Goal: Transaction & Acquisition: Download file/media

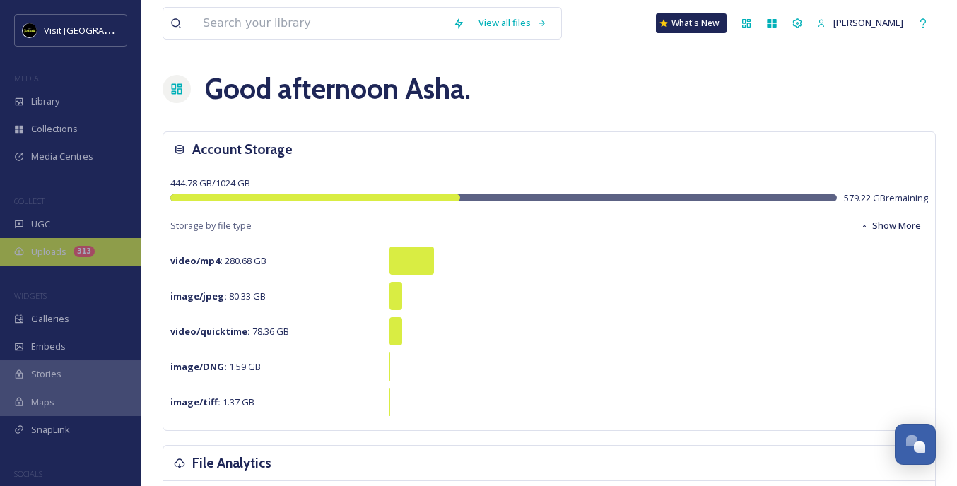
click at [21, 259] on div "Uploads 313" at bounding box center [70, 252] width 141 height 28
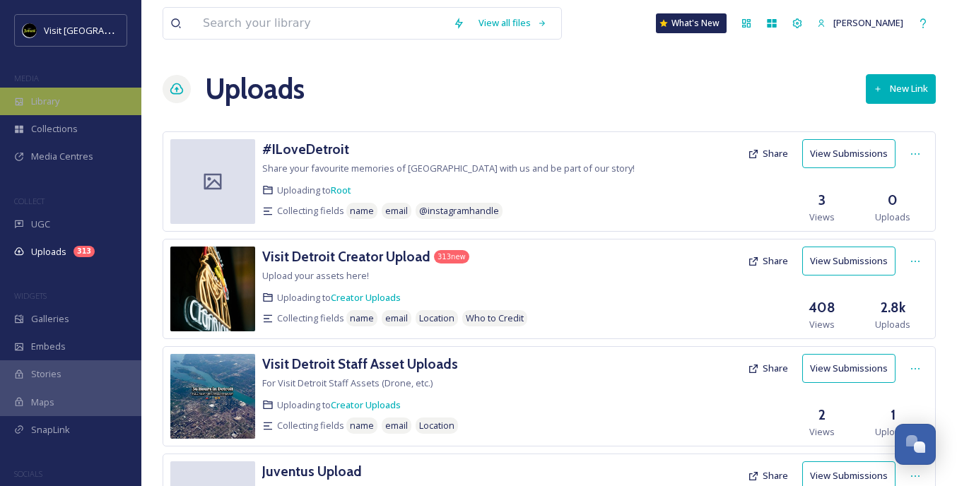
click at [69, 95] on div "Library" at bounding box center [70, 102] width 141 height 28
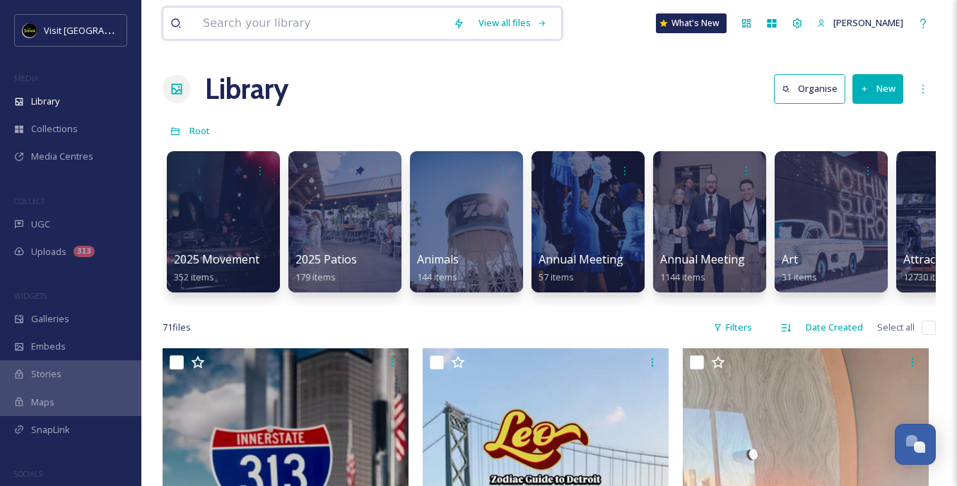
click at [365, 10] on input at bounding box center [321, 23] width 250 height 31
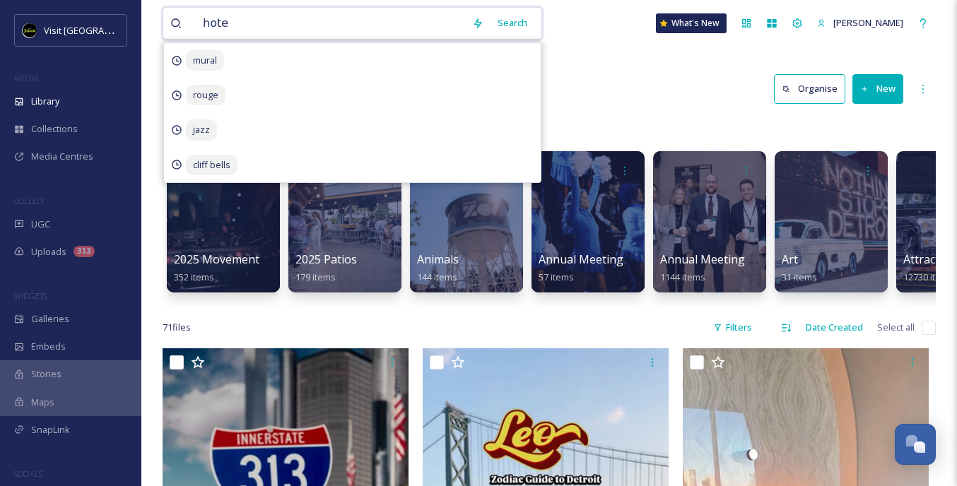
type input "hotel"
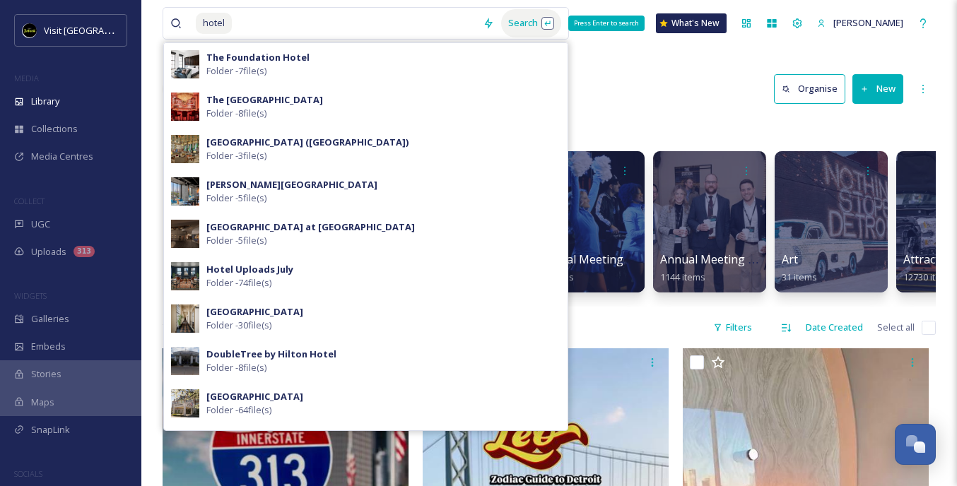
click at [540, 30] on div "Search Press Enter to search" at bounding box center [531, 23] width 60 height 28
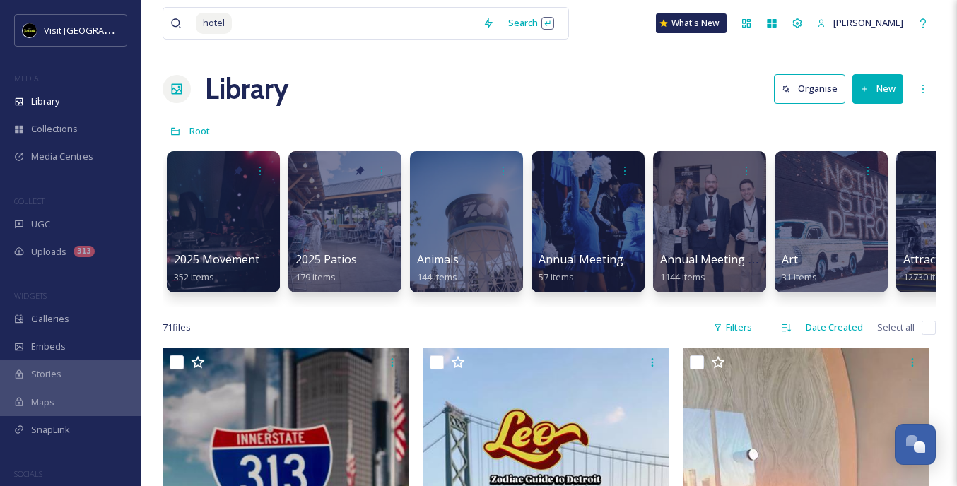
click at [708, 126] on div "Root" at bounding box center [549, 130] width 773 height 27
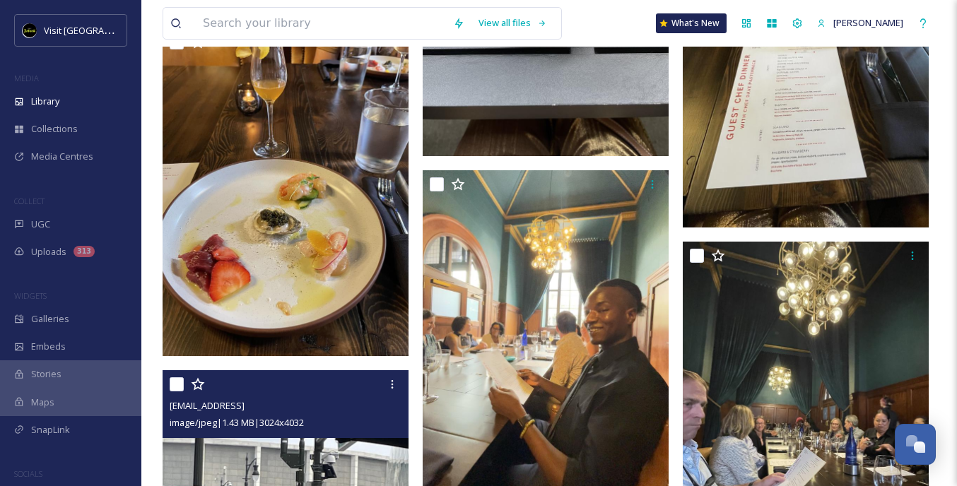
scroll to position [3098, 0]
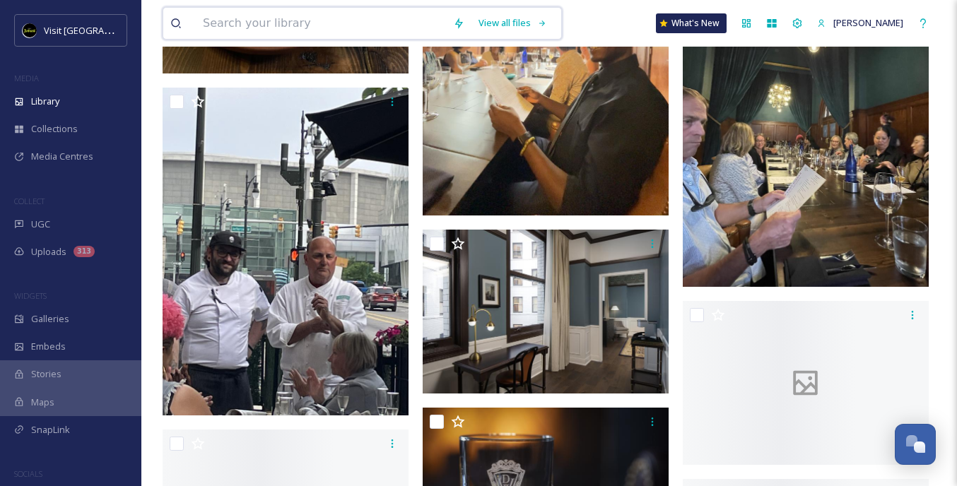
click at [324, 29] on input at bounding box center [321, 23] width 250 height 31
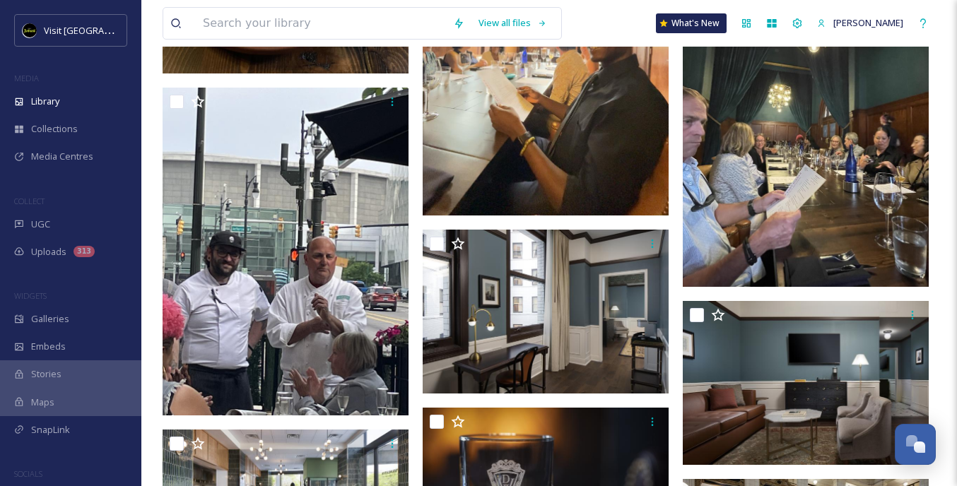
click at [367, 34] on input at bounding box center [321, 23] width 250 height 31
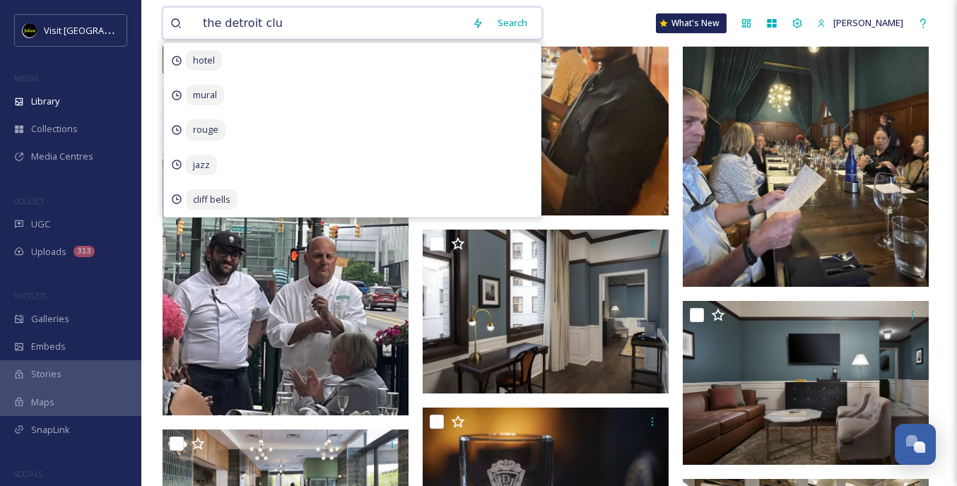
type input "the detroit club"
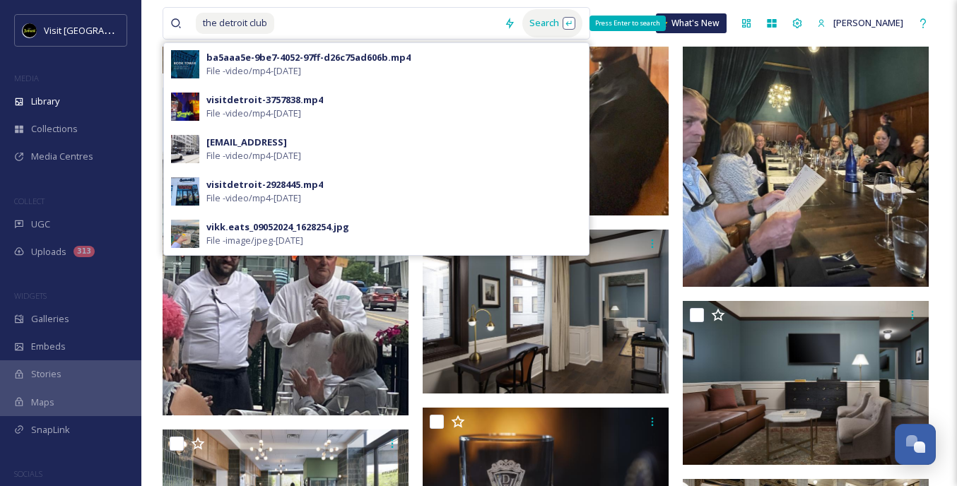
click at [541, 22] on div "Search Press Enter to search" at bounding box center [552, 23] width 60 height 28
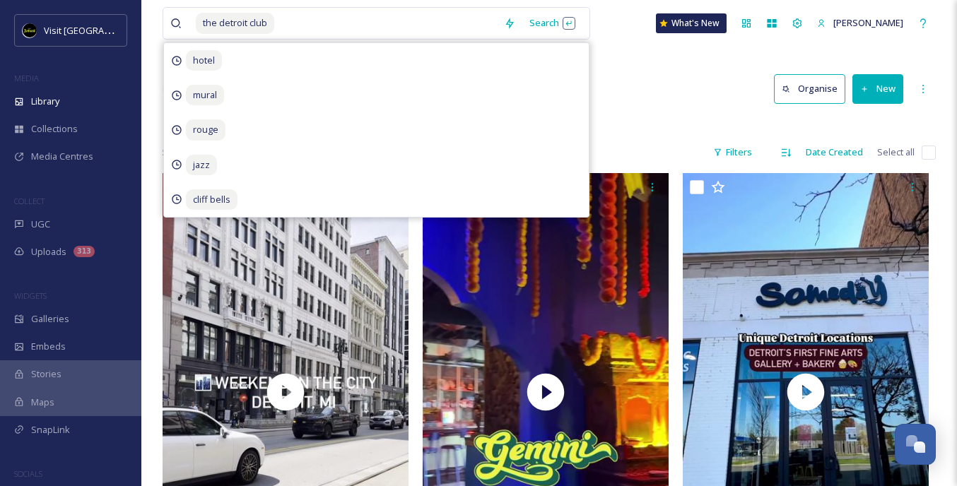
click at [665, 117] on div at bounding box center [549, 124] width 773 height 14
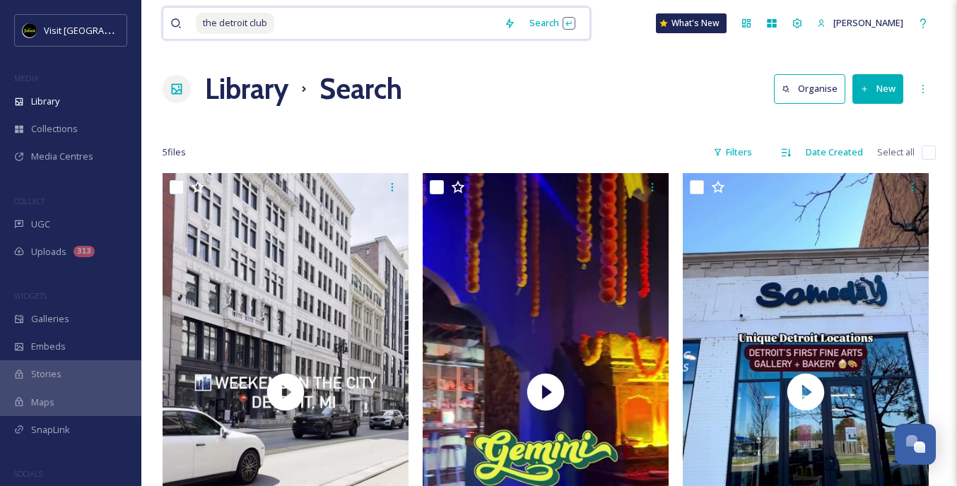
click at [334, 8] on input at bounding box center [386, 23] width 221 height 31
type input "t"
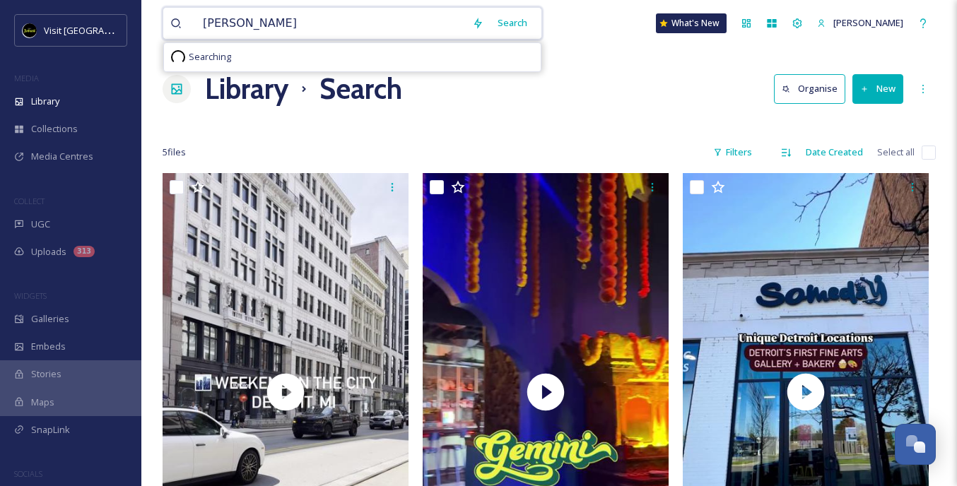
type input "[PERSON_NAME]"
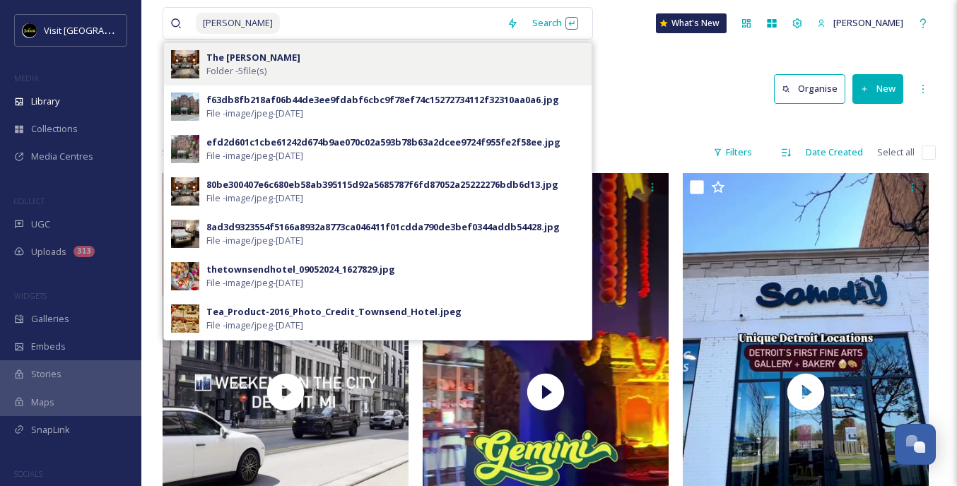
click at [263, 59] on strong "The [PERSON_NAME]" at bounding box center [253, 57] width 94 height 13
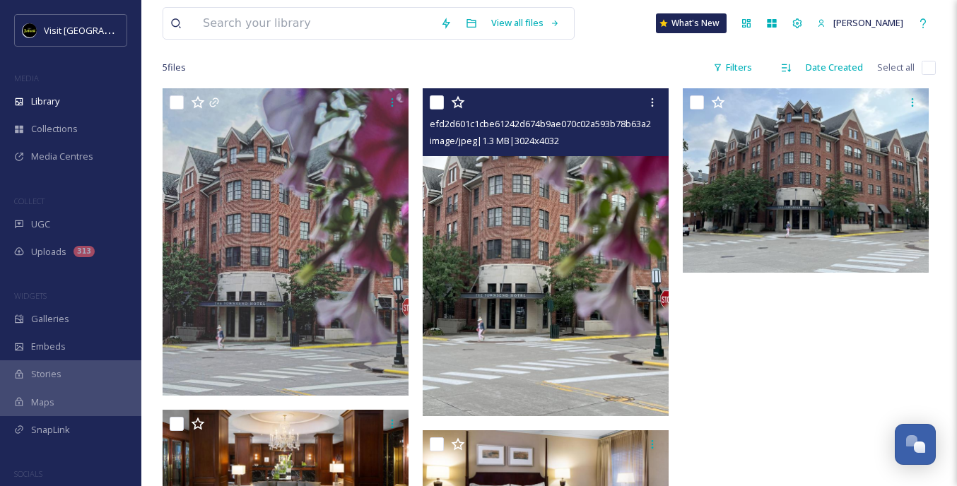
scroll to position [95, 0]
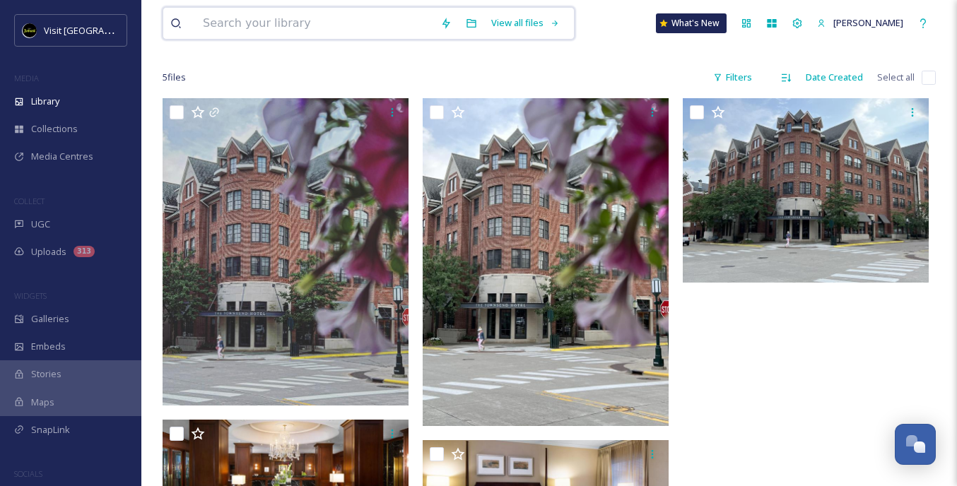
click at [303, 16] on input at bounding box center [314, 23] width 237 height 31
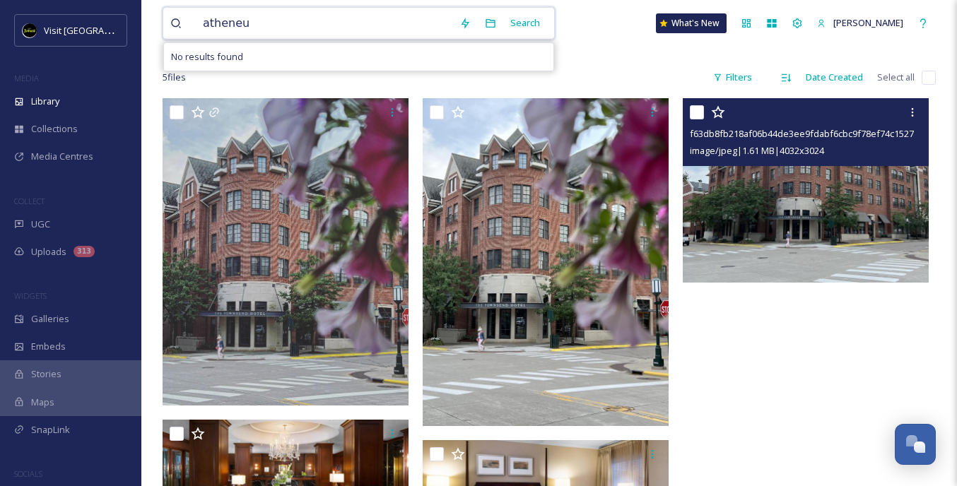
type input "atheneum"
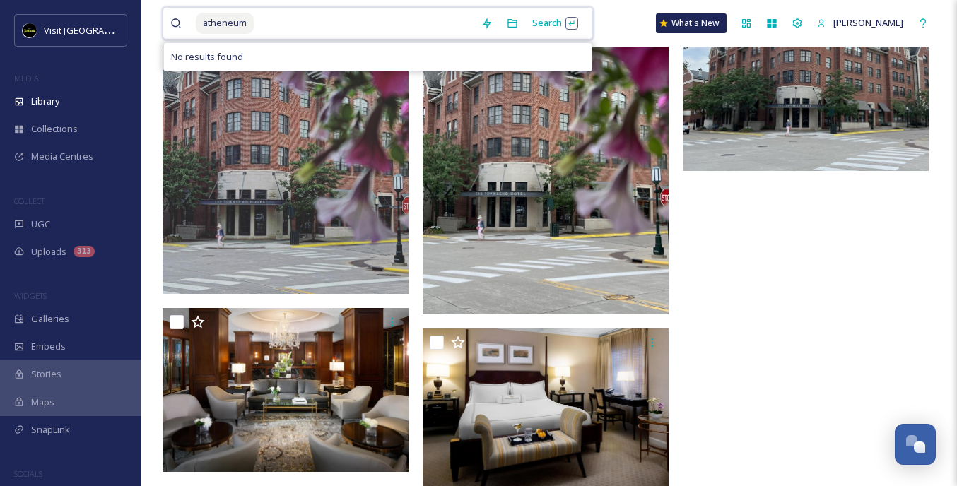
scroll to position [236, 0]
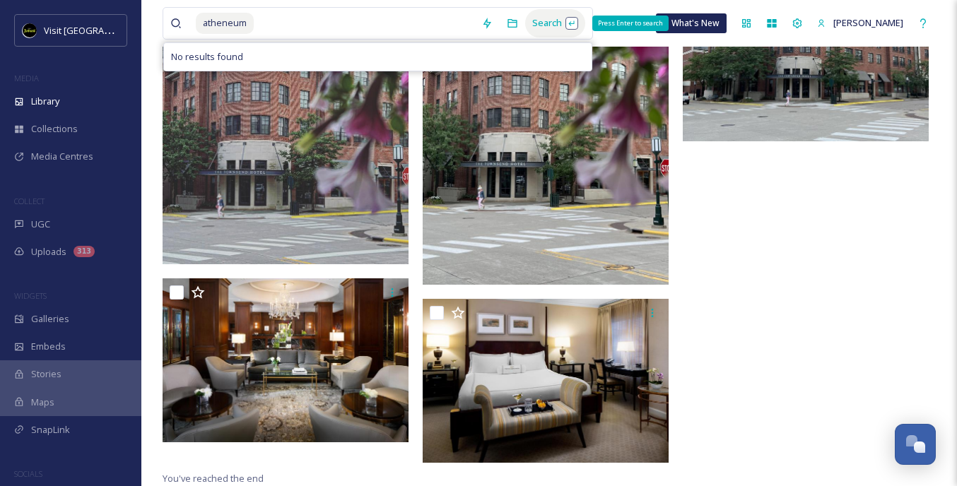
click at [539, 11] on div "Search Press Enter to search" at bounding box center [555, 23] width 60 height 28
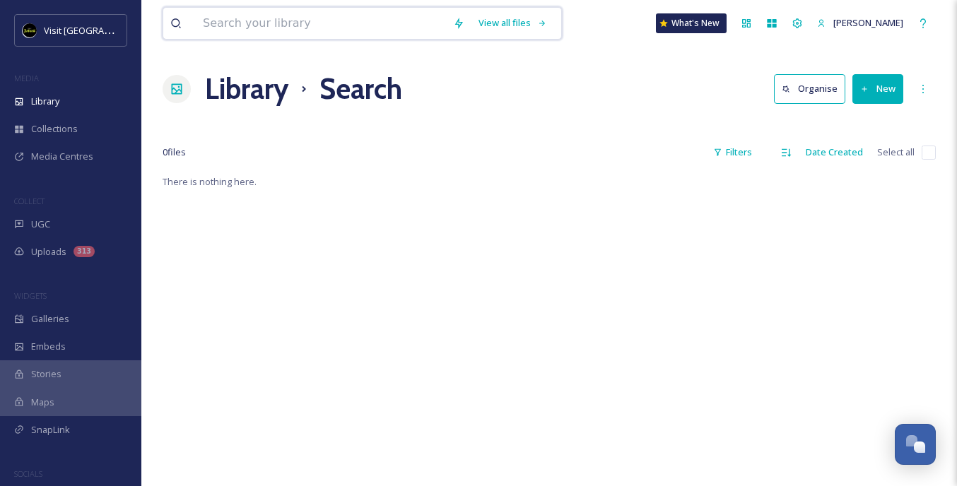
click at [386, 29] on input at bounding box center [321, 23] width 250 height 31
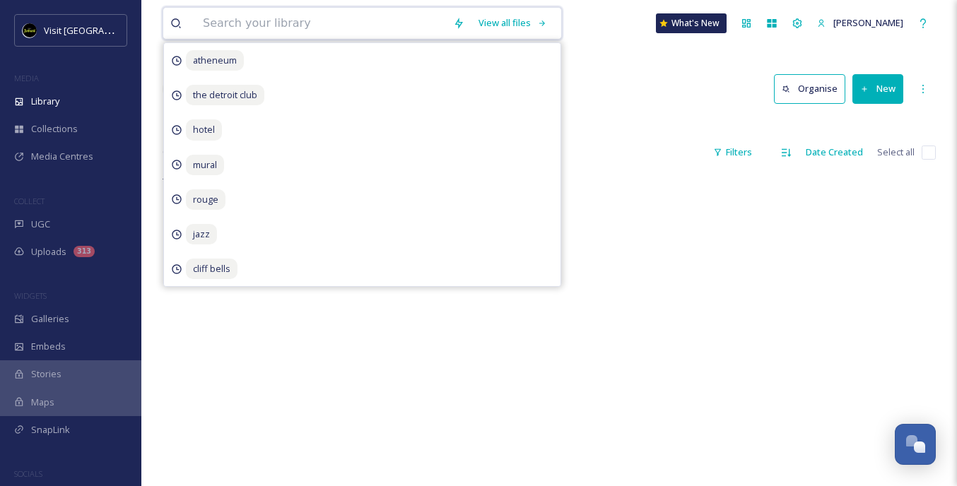
type input "a"
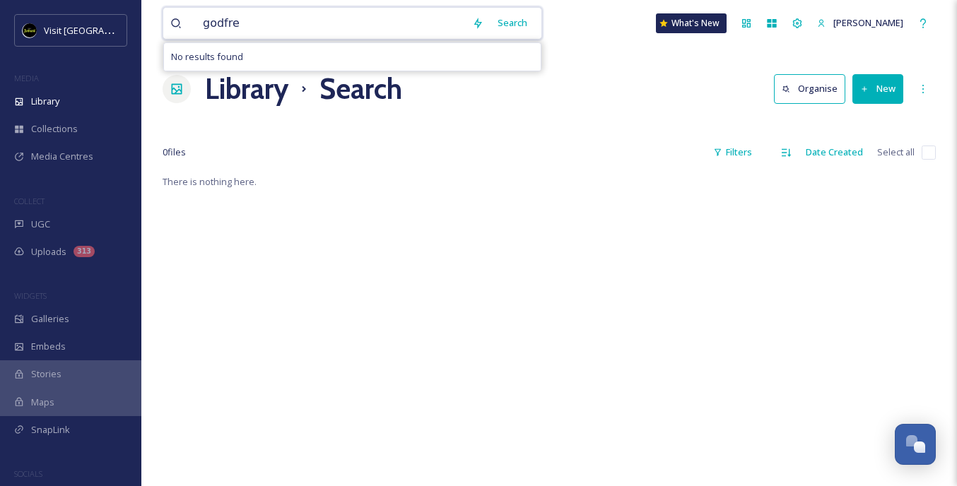
type input "[PERSON_NAME]"
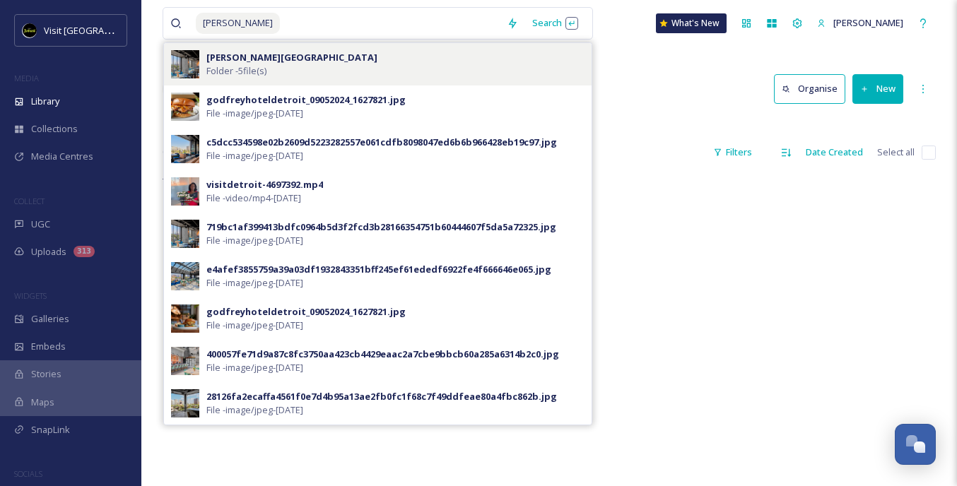
click at [276, 51] on div "[PERSON_NAME] Hotel Folder - 5 file(s)" at bounding box center [395, 64] width 378 height 27
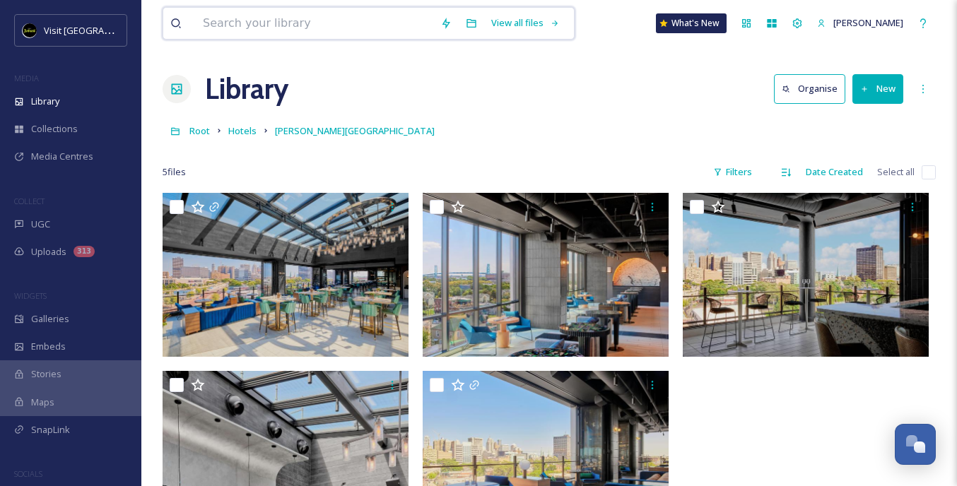
click at [264, 37] on input at bounding box center [314, 23] width 237 height 31
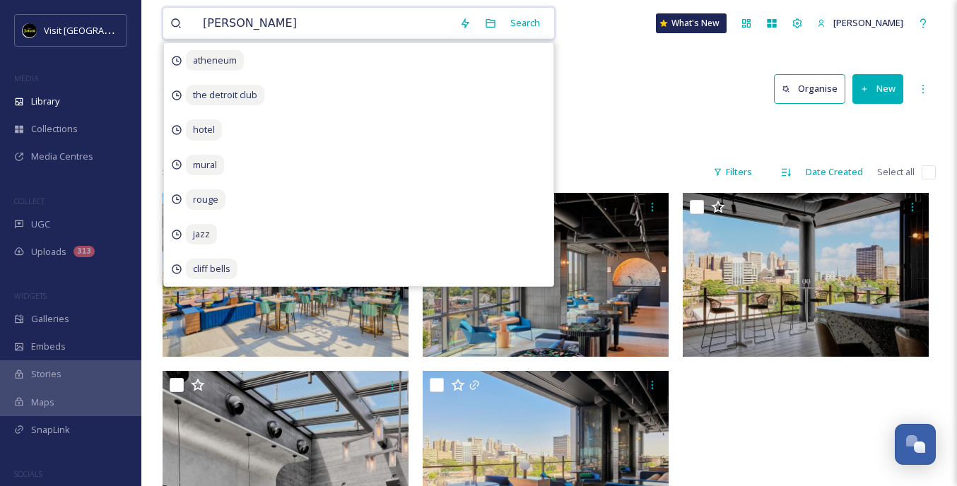
type input "[PERSON_NAME]"
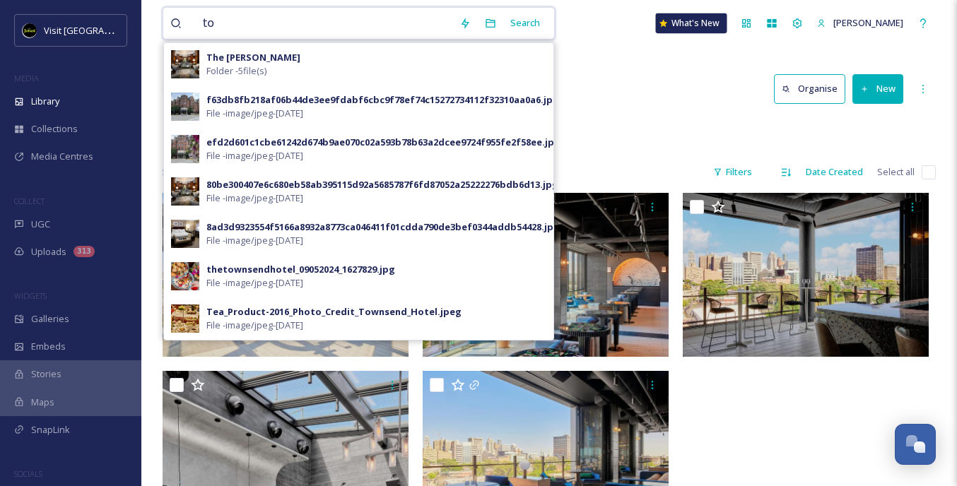
type input "t"
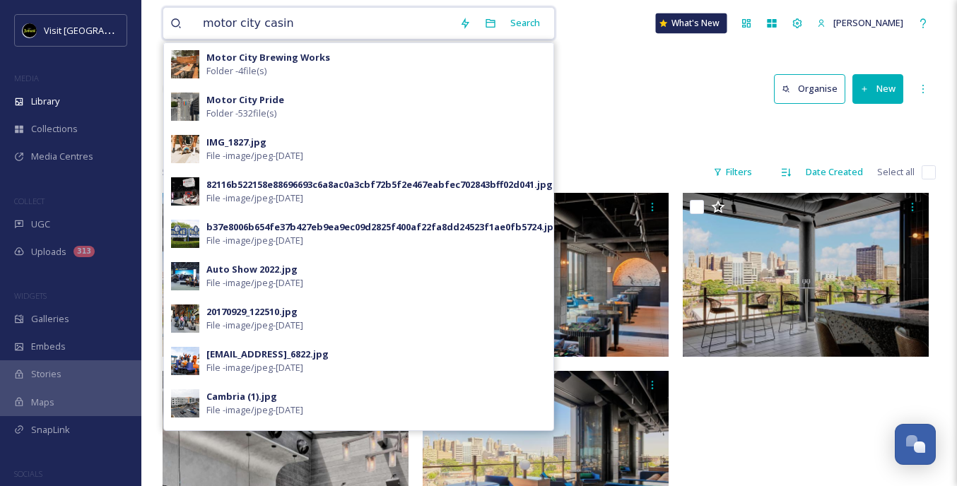
type input "motor city casino"
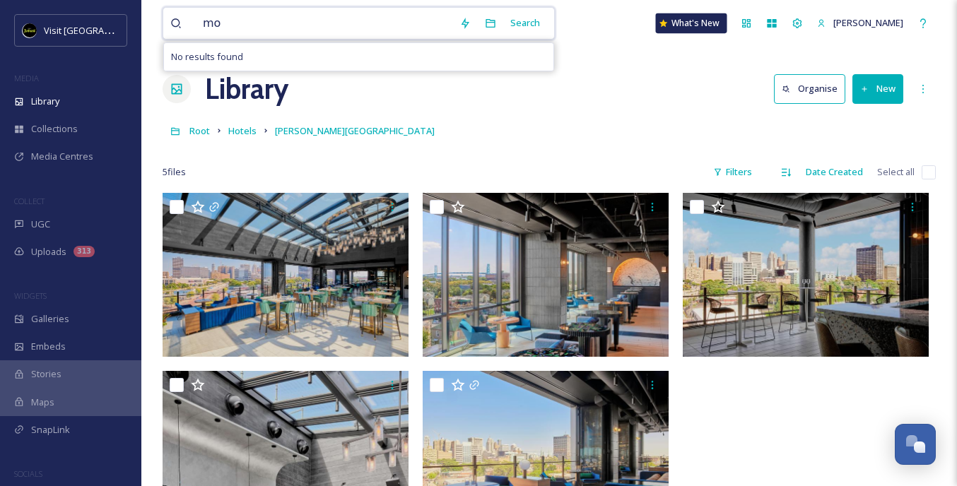
type input "m"
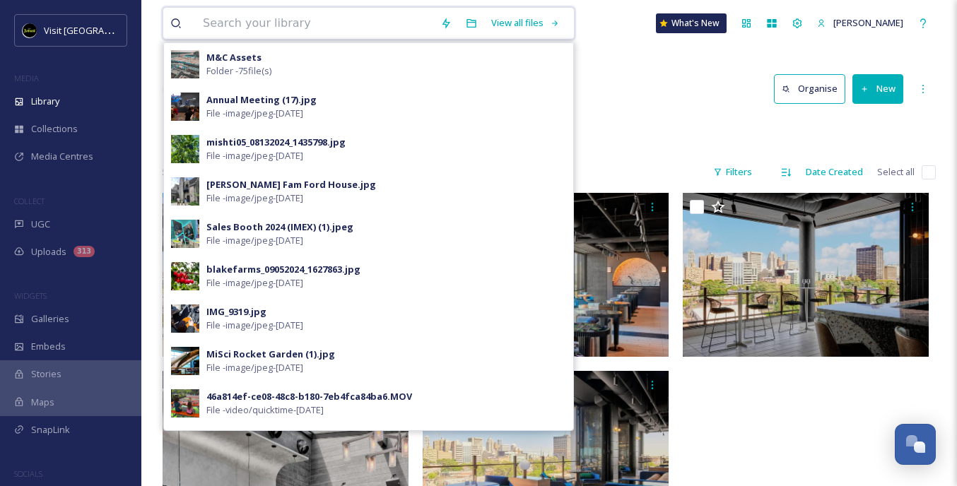
click at [401, 25] on input at bounding box center [314, 23] width 237 height 31
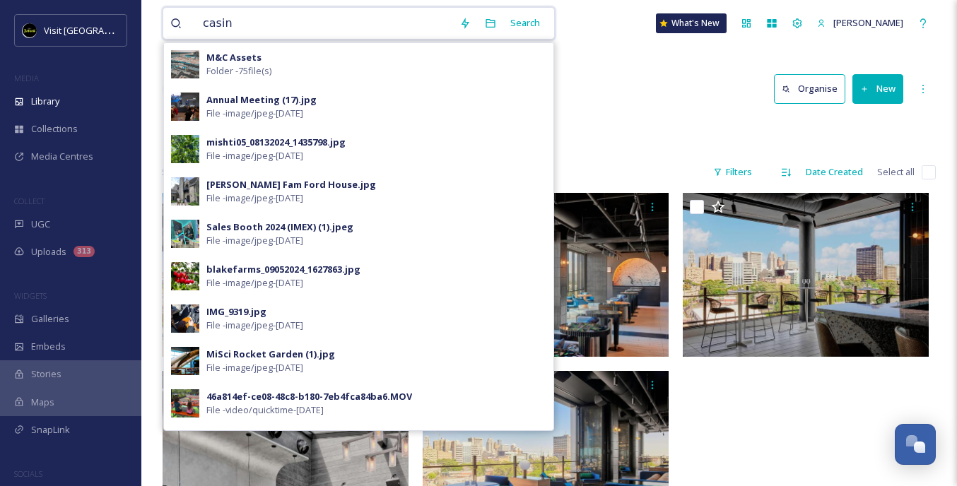
type input "casino"
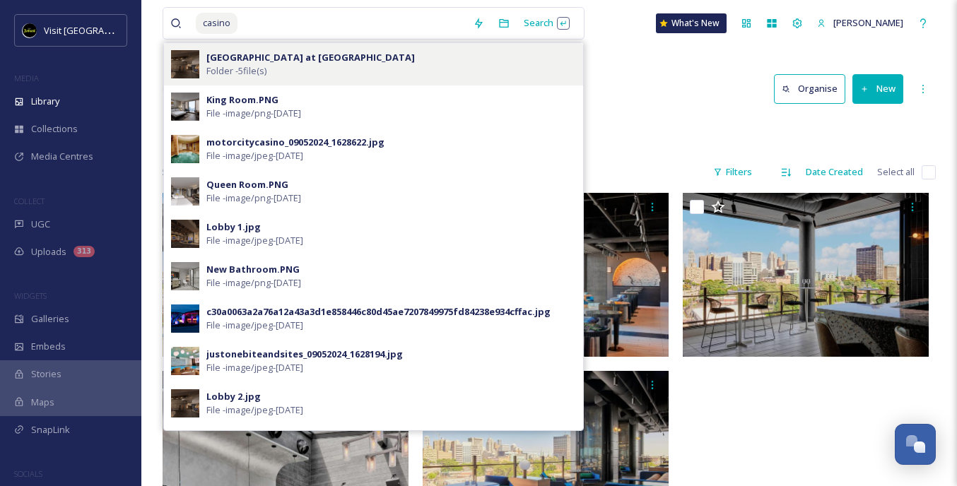
drag, startPoint x: 372, startPoint y: 93, endPoint x: 430, endPoint y: 71, distance: 61.3
click at [430, 71] on div "[GEOGRAPHIC_DATA] at [GEOGRAPHIC_DATA] Folder - 5 file(s) King Room.PNG File - …" at bounding box center [373, 236] width 420 height 389
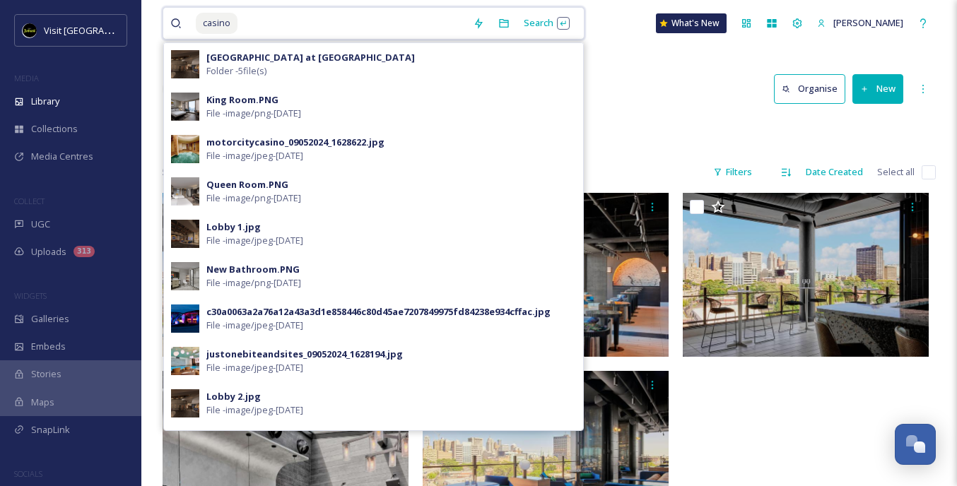
click at [290, 25] on input at bounding box center [352, 23] width 227 height 31
drag, startPoint x: 290, startPoint y: 25, endPoint x: 189, endPoint y: 20, distance: 101.2
click at [189, 20] on div "casino" at bounding box center [317, 23] width 295 height 31
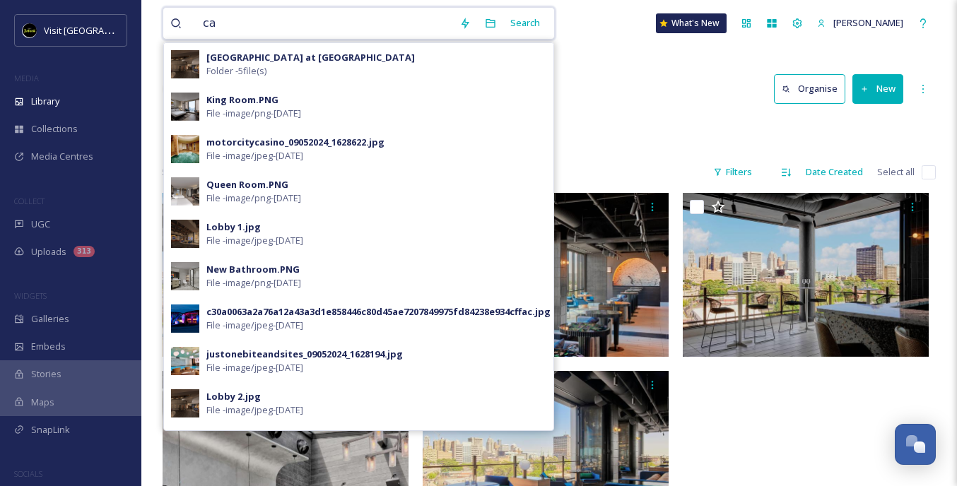
type input "c"
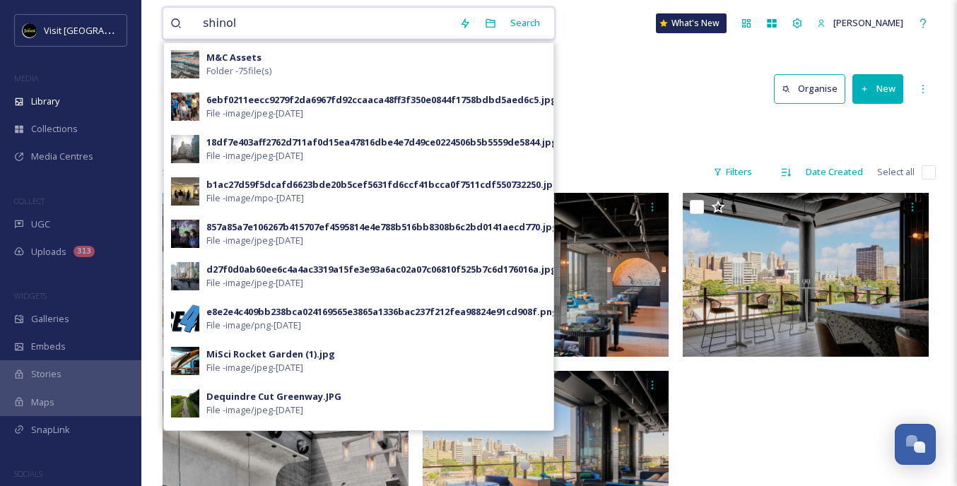
type input "shinola"
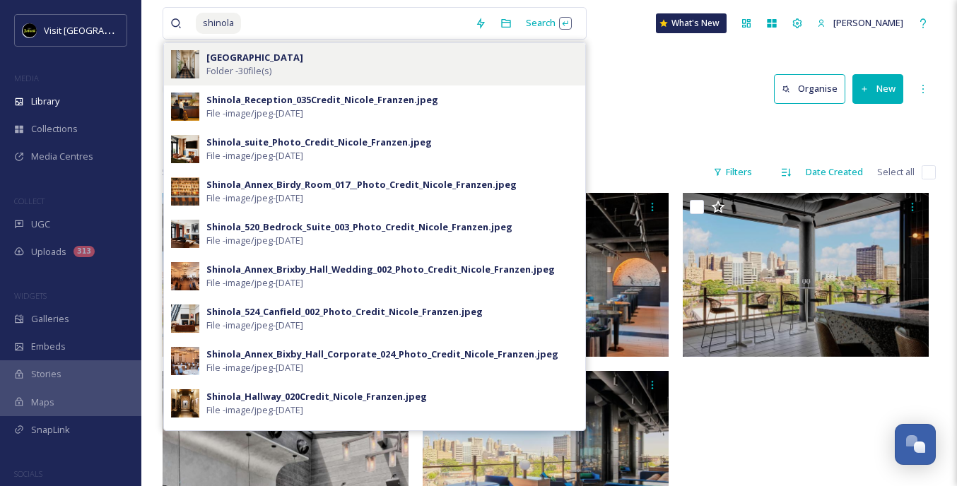
click at [285, 69] on div "[GEOGRAPHIC_DATA] Folder - 30 file(s)" at bounding box center [392, 64] width 372 height 27
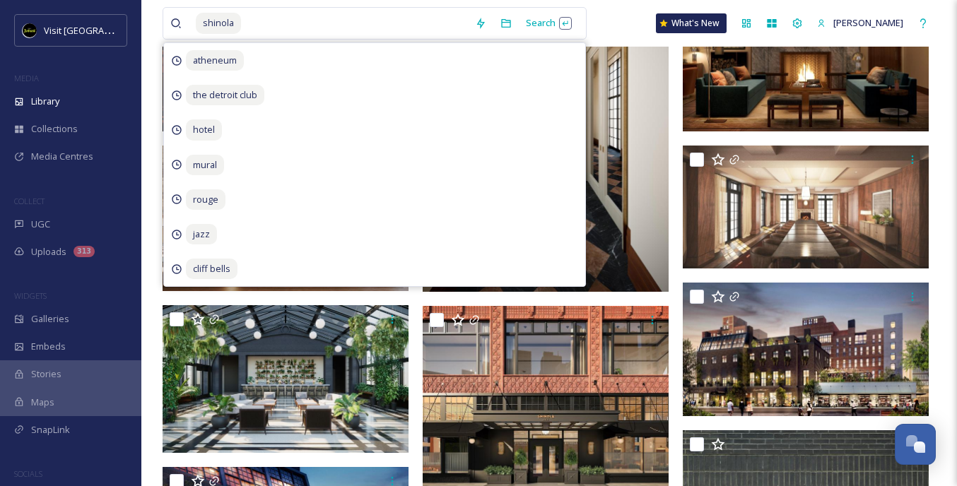
scroll to position [250, 0]
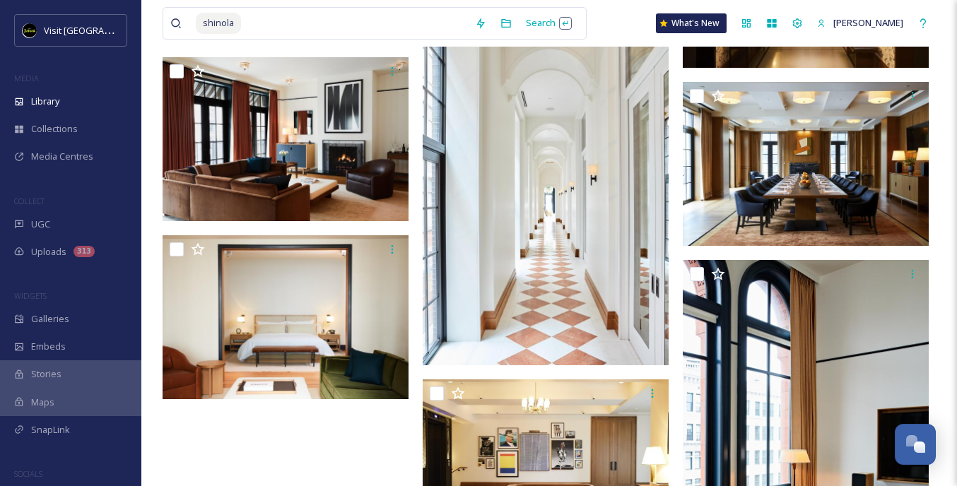
scroll to position [1694, 0]
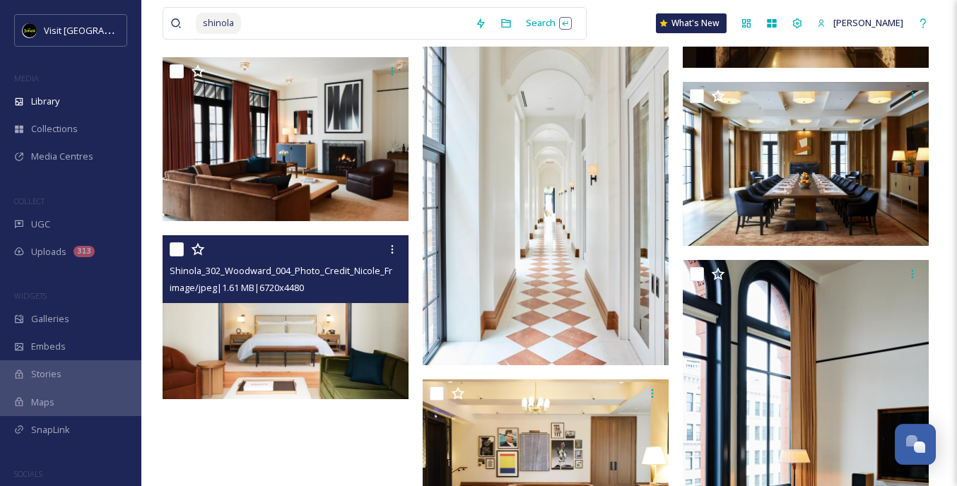
click at [353, 330] on img at bounding box center [286, 317] width 246 height 164
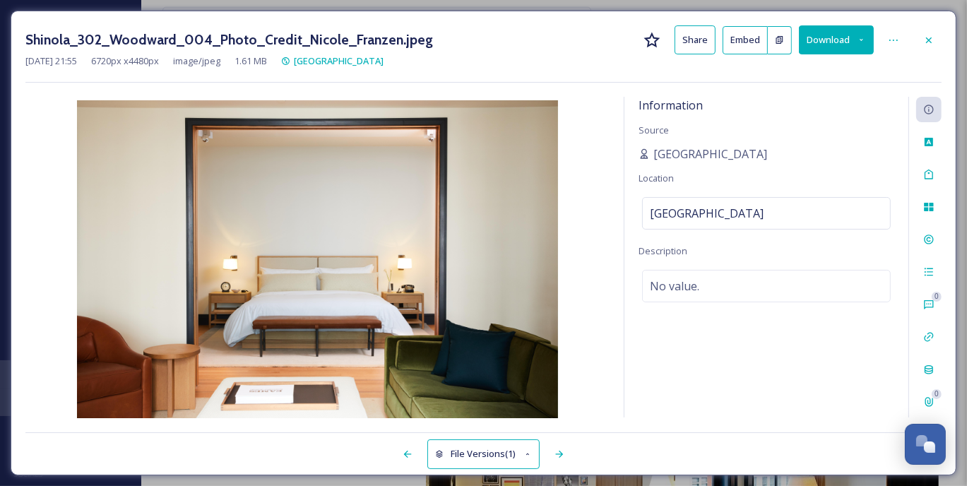
click at [822, 37] on button "Download" at bounding box center [836, 39] width 75 height 29
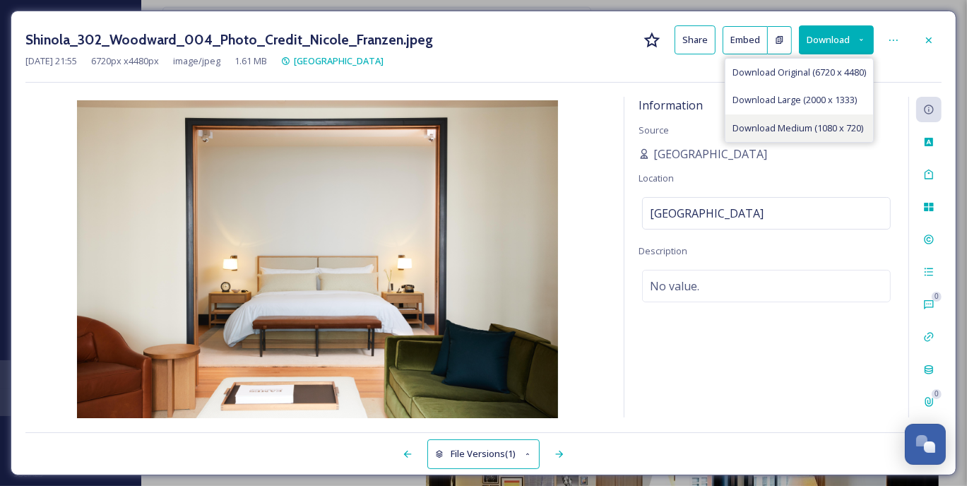
click at [760, 128] on span "Download Medium (1080 x 720)" at bounding box center [798, 128] width 131 height 13
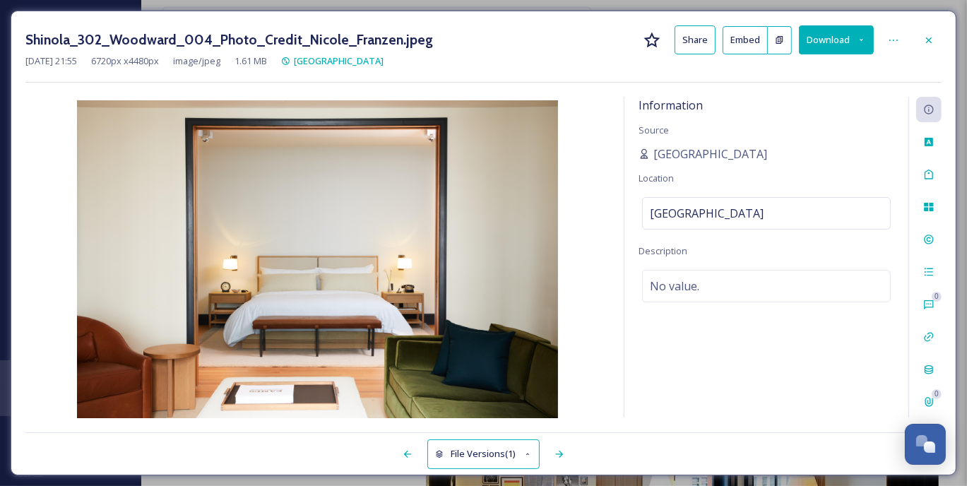
click at [515, 72] on div "Shinola_302_Woodward_004_Photo_Credit_Nicole_Franzen.jpeg Share Embed Download …" at bounding box center [483, 53] width 916 height 57
click at [928, 35] on icon at bounding box center [928, 40] width 11 height 11
